Goal: Information Seeking & Learning: Find specific page/section

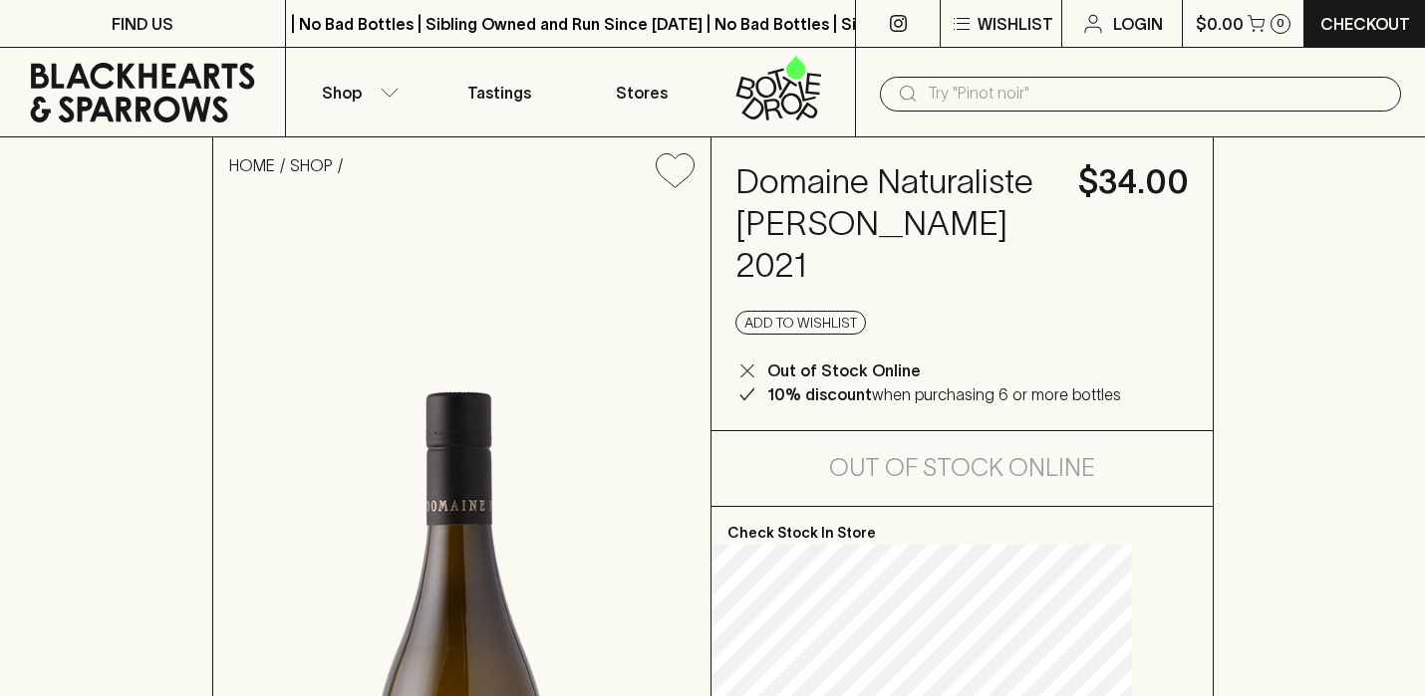
click at [1053, 98] on input "text" at bounding box center [1155, 94] width 457 height 32
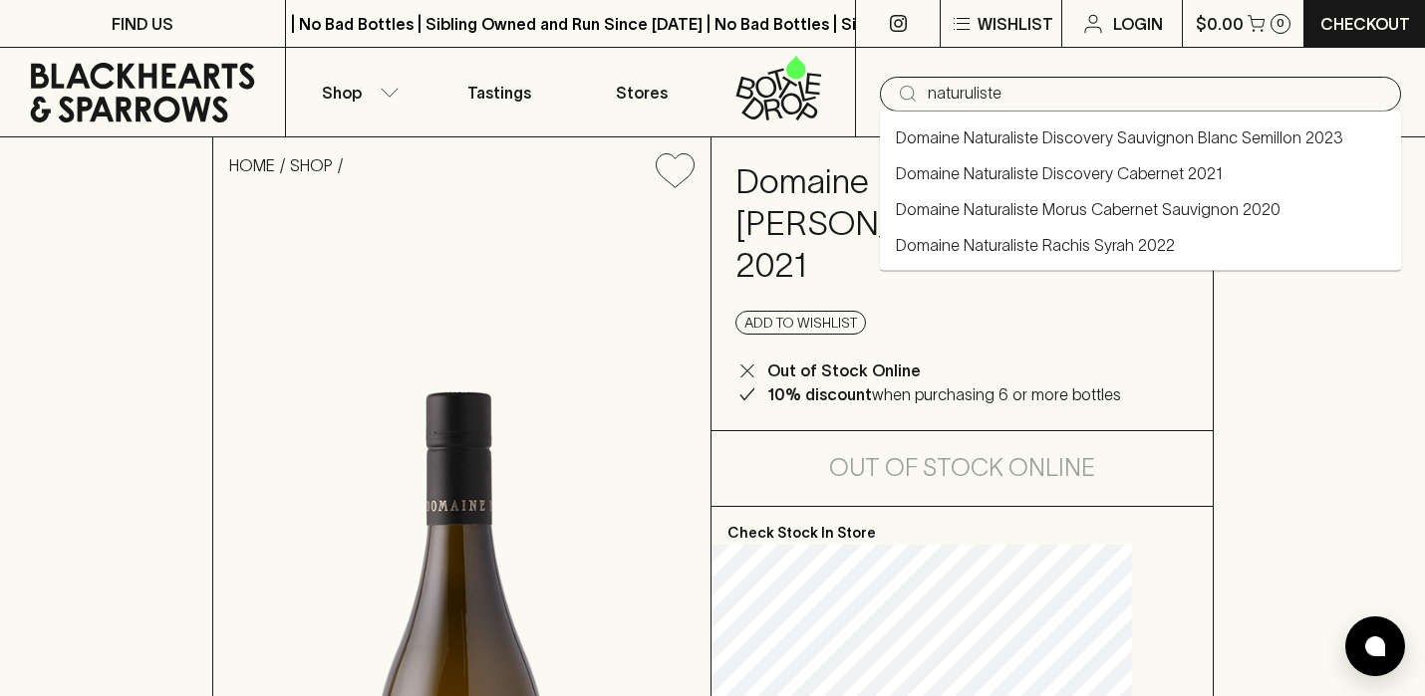
type input "naturuliste"
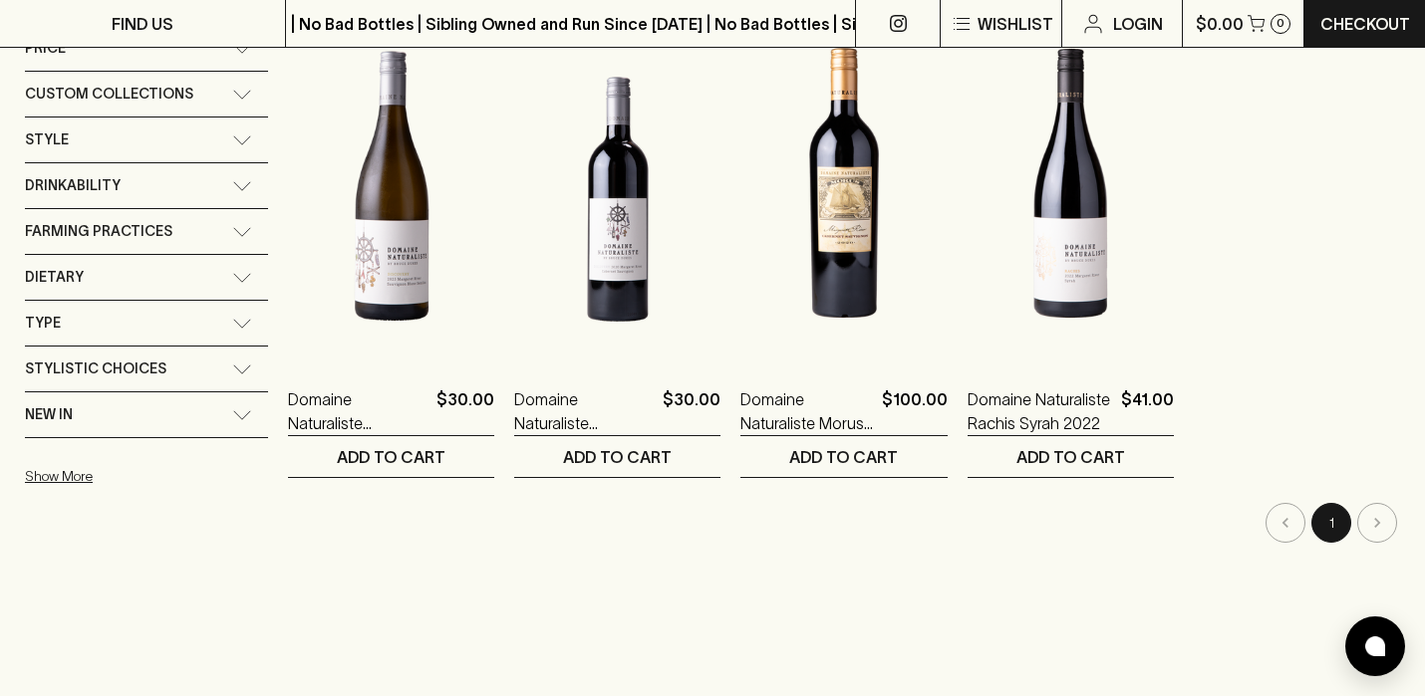
scroll to position [395, 0]
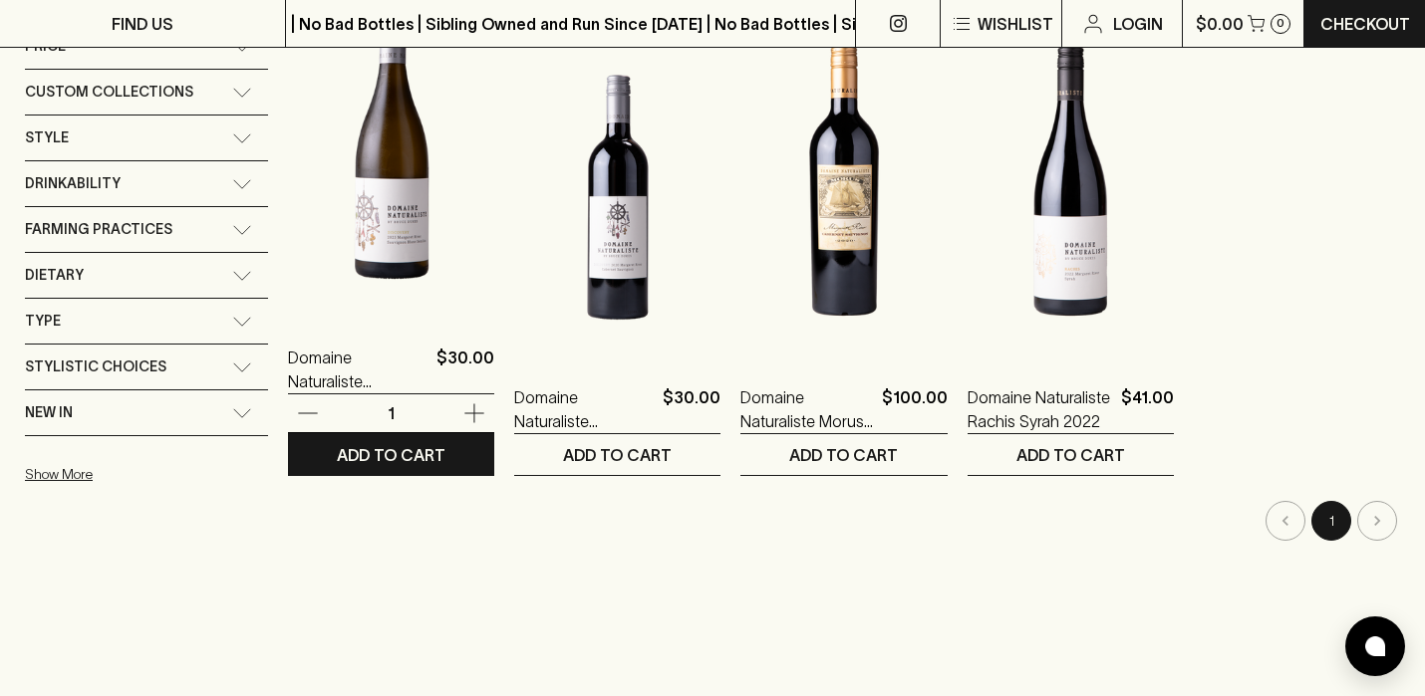
click at [347, 226] on img at bounding box center [391, 141] width 206 height 349
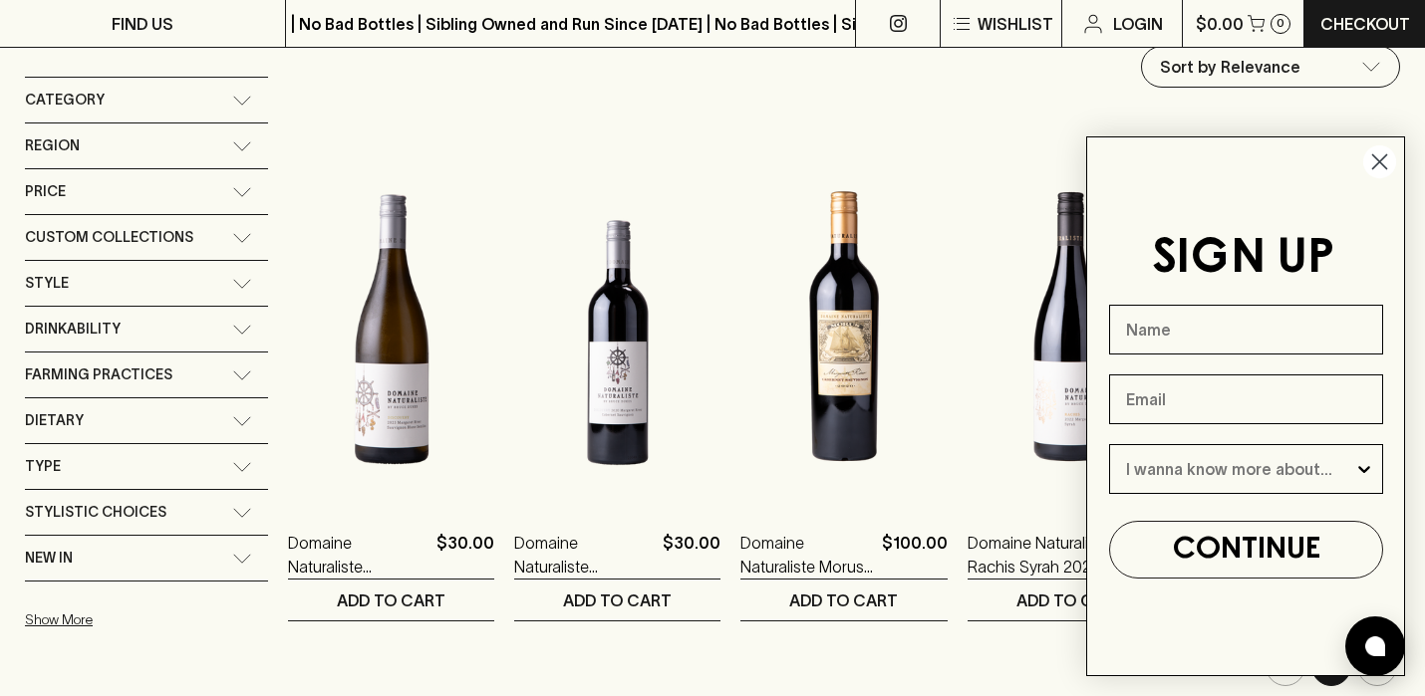
scroll to position [271, 0]
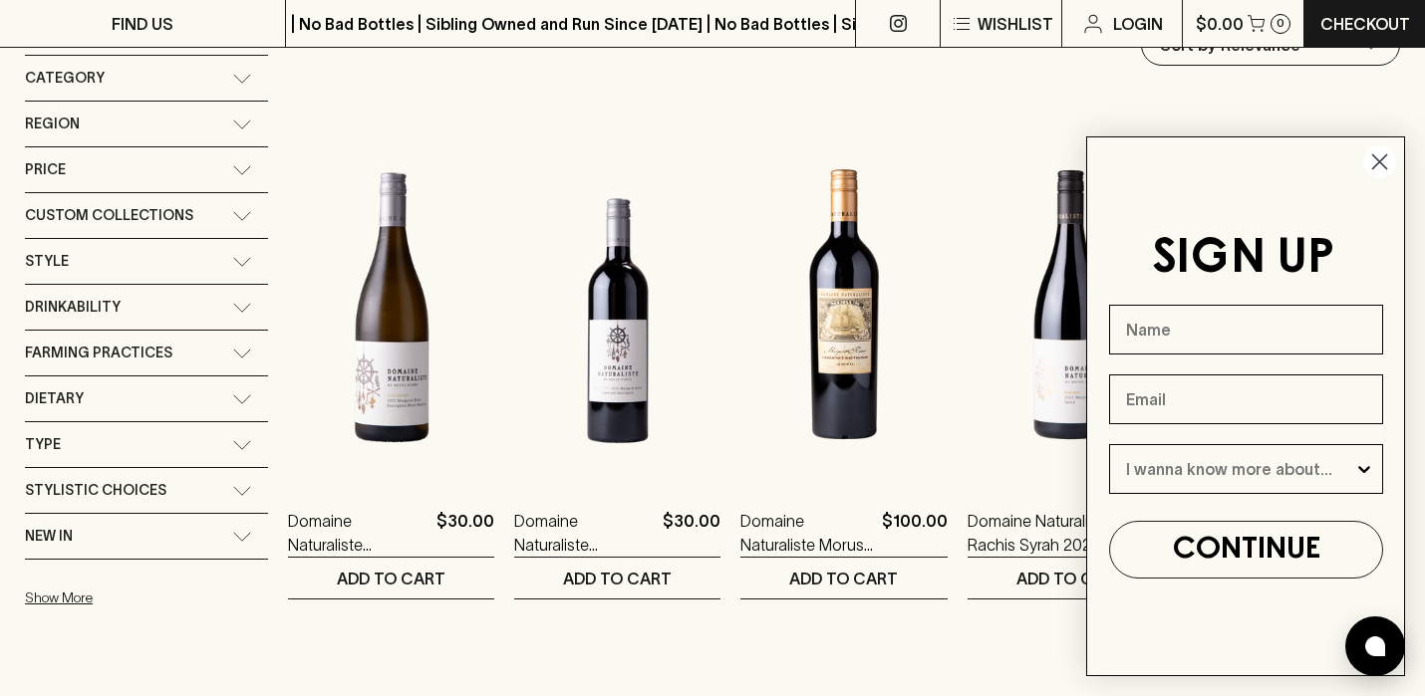
click at [1389, 162] on circle "Close dialog" at bounding box center [1379, 161] width 33 height 33
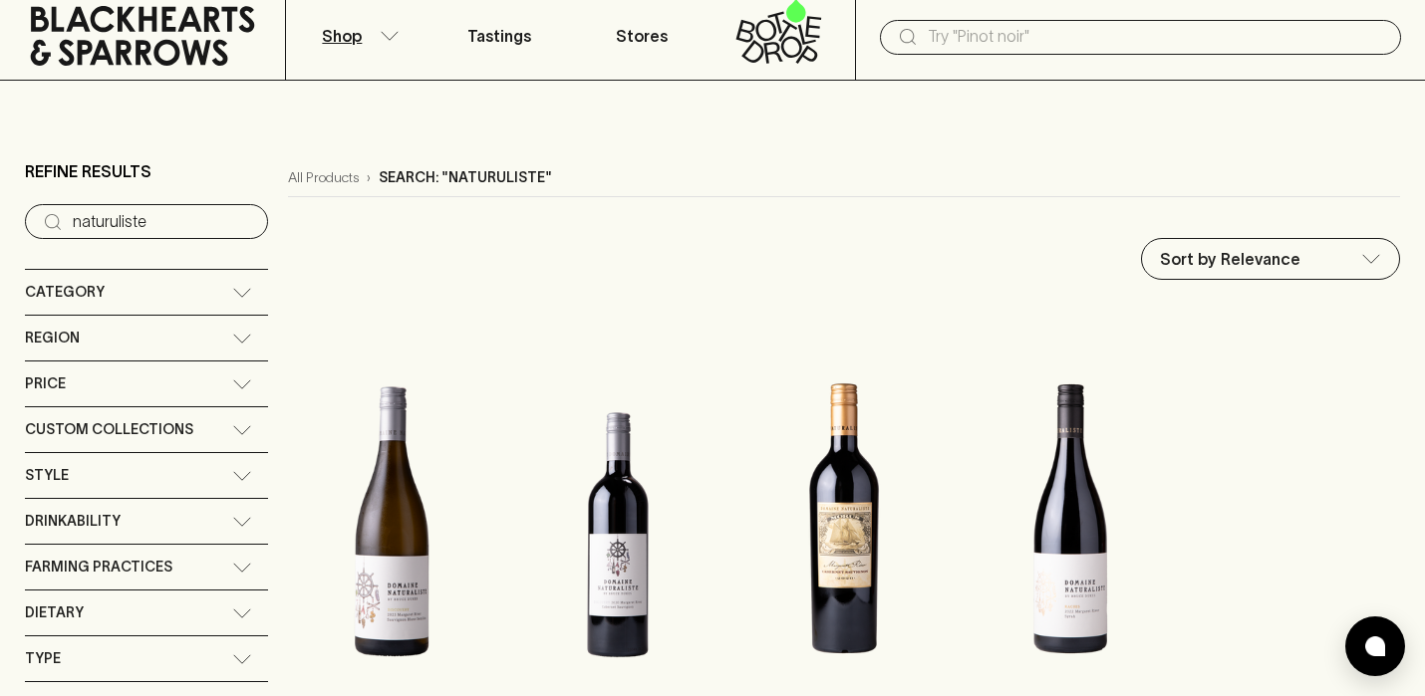
scroll to position [0, 0]
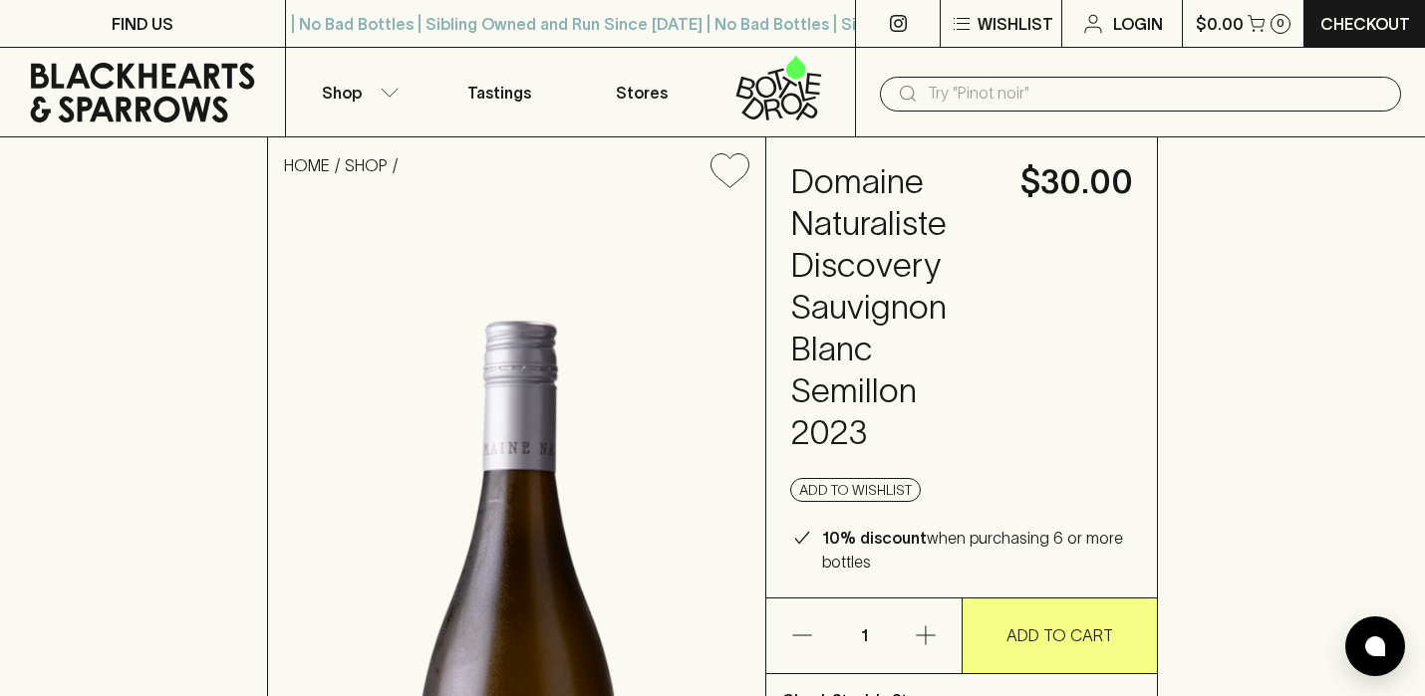
click at [1013, 100] on input "text" at bounding box center [1155, 94] width 457 height 32
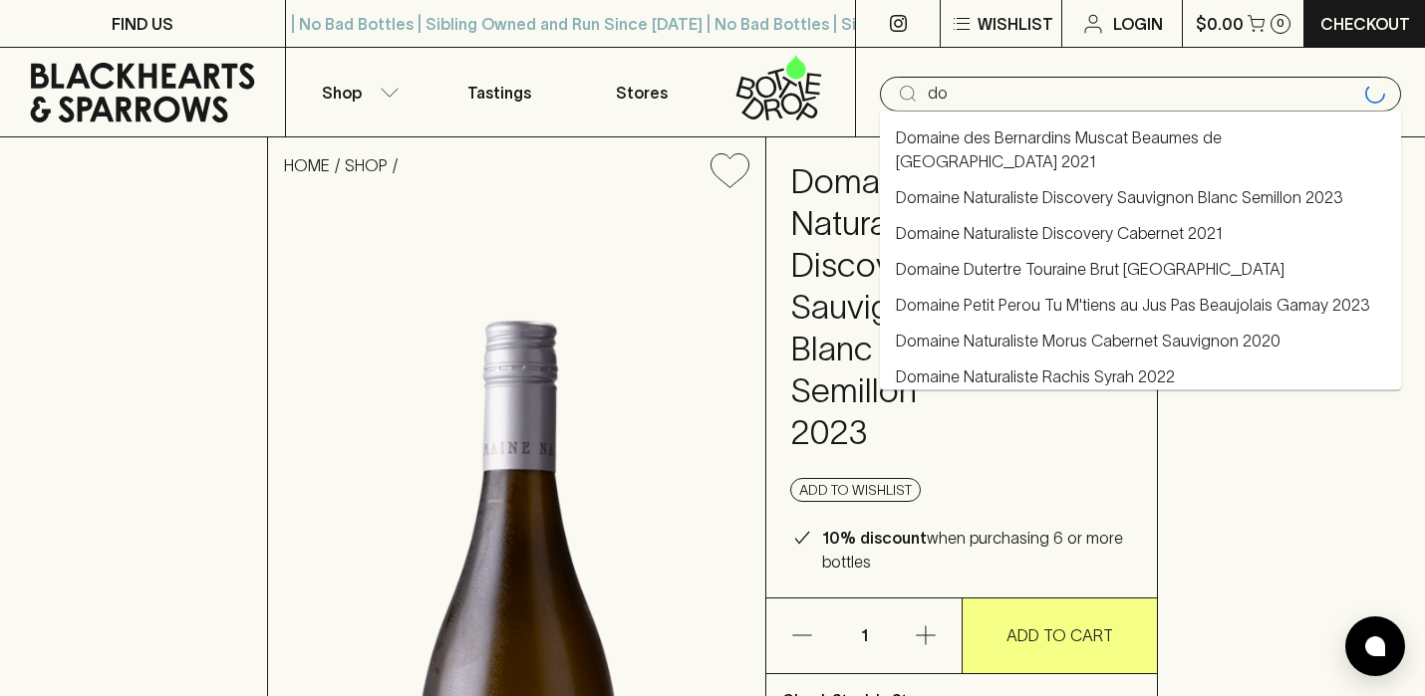
type input "d"
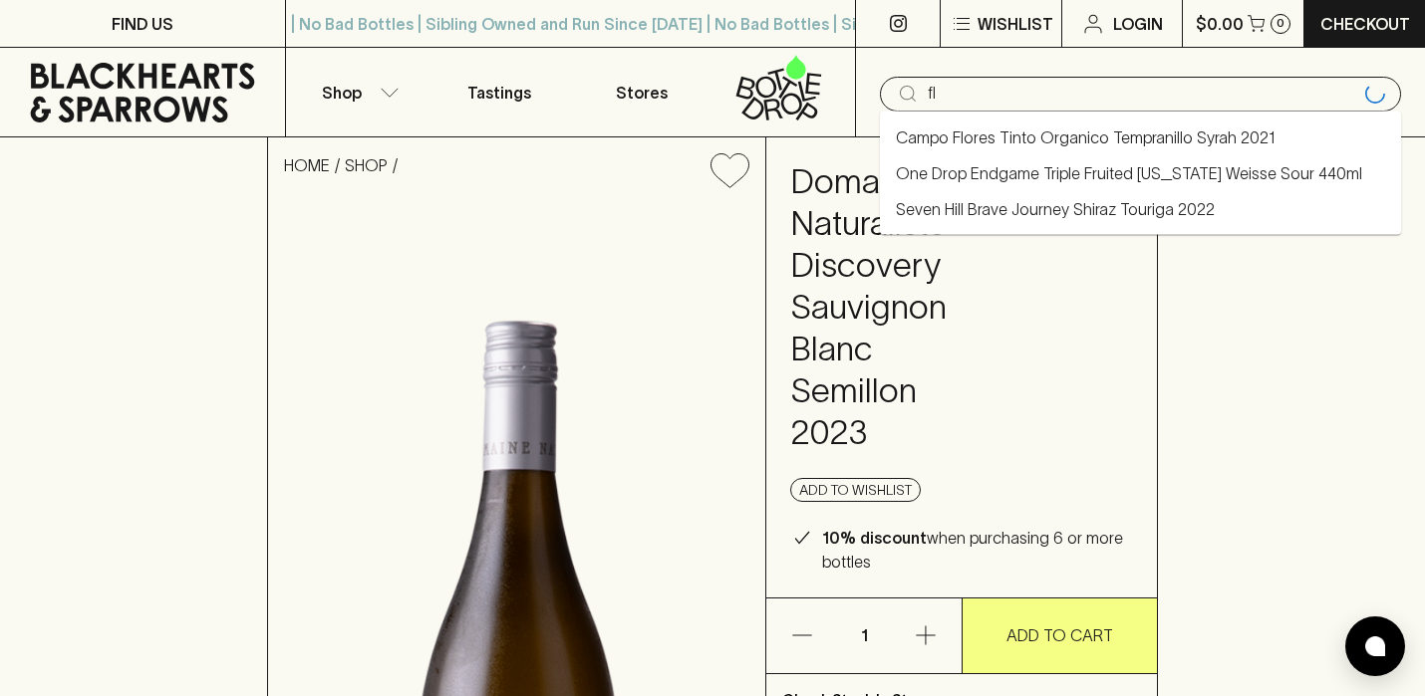
type input "f"
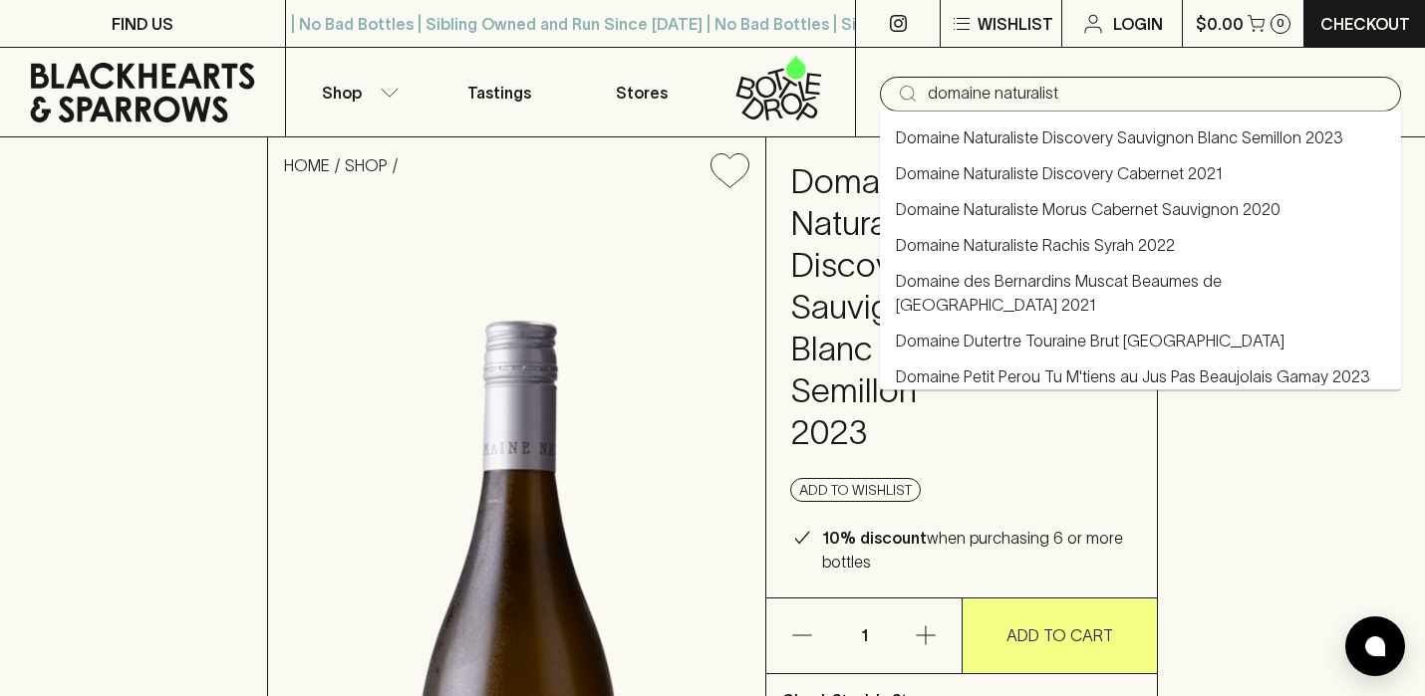
type input "domaine naturaliste"
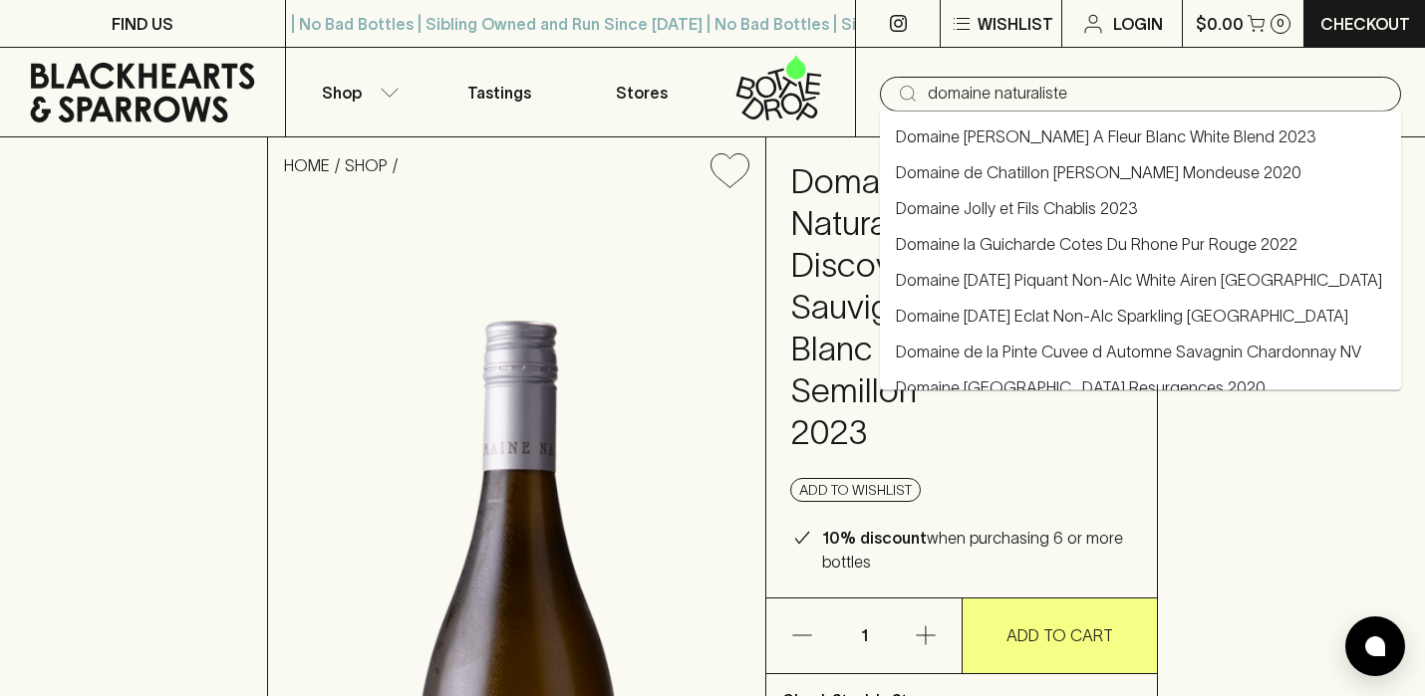
scroll to position [278, 0]
